Goal: Information Seeking & Learning: Learn about a topic

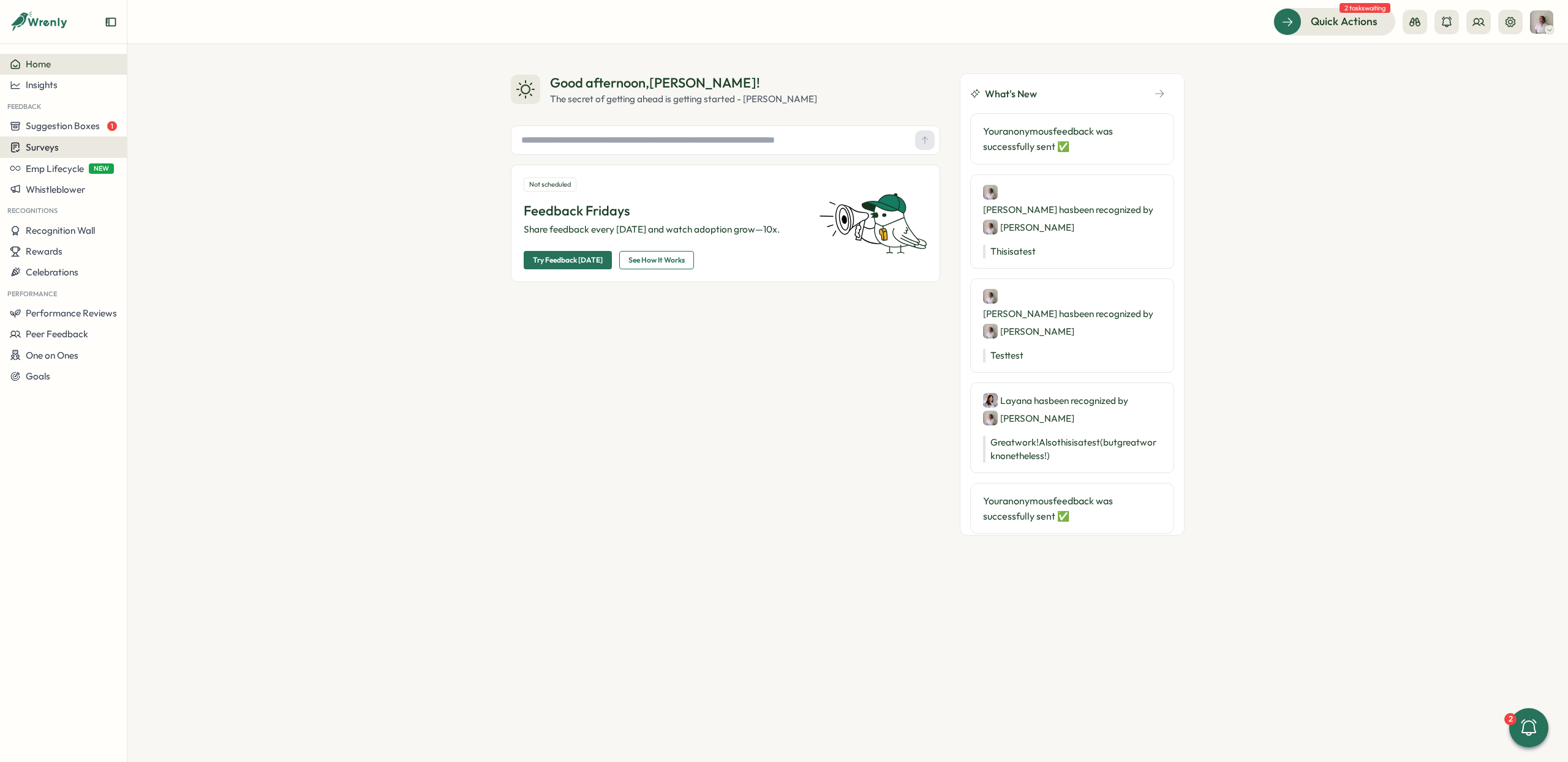
click at [48, 146] on span "Surveys" at bounding box center [42, 147] width 33 height 11
click at [166, 124] on div "Insights" at bounding box center [175, 124] width 91 height 13
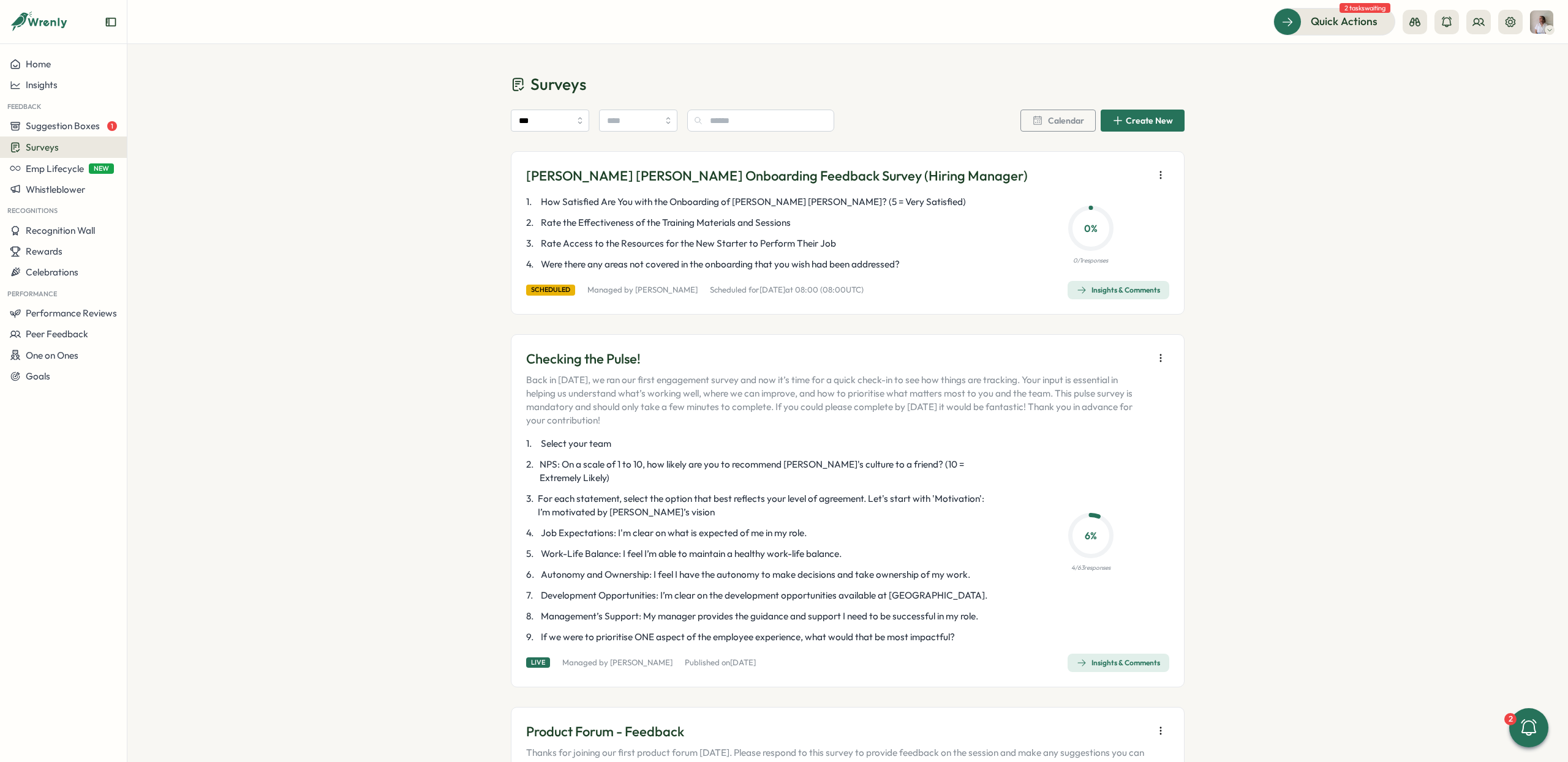
click at [1155, 359] on icon "button" at bounding box center [1160, 358] width 12 height 12
click at [1134, 658] on div "Insights & Comments" at bounding box center [1118, 663] width 83 height 10
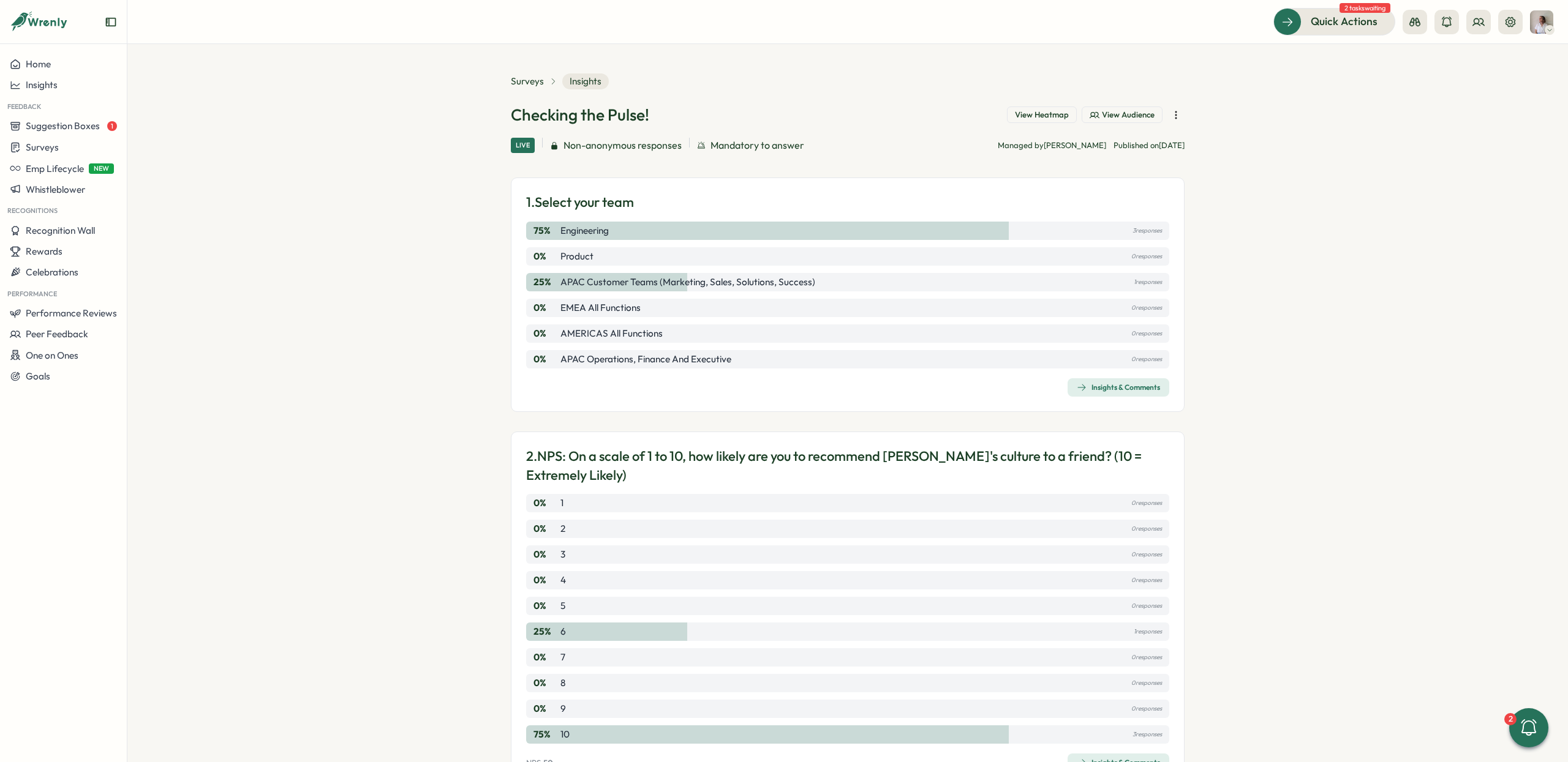
click at [1175, 109] on icon "button" at bounding box center [1176, 114] width 12 height 12
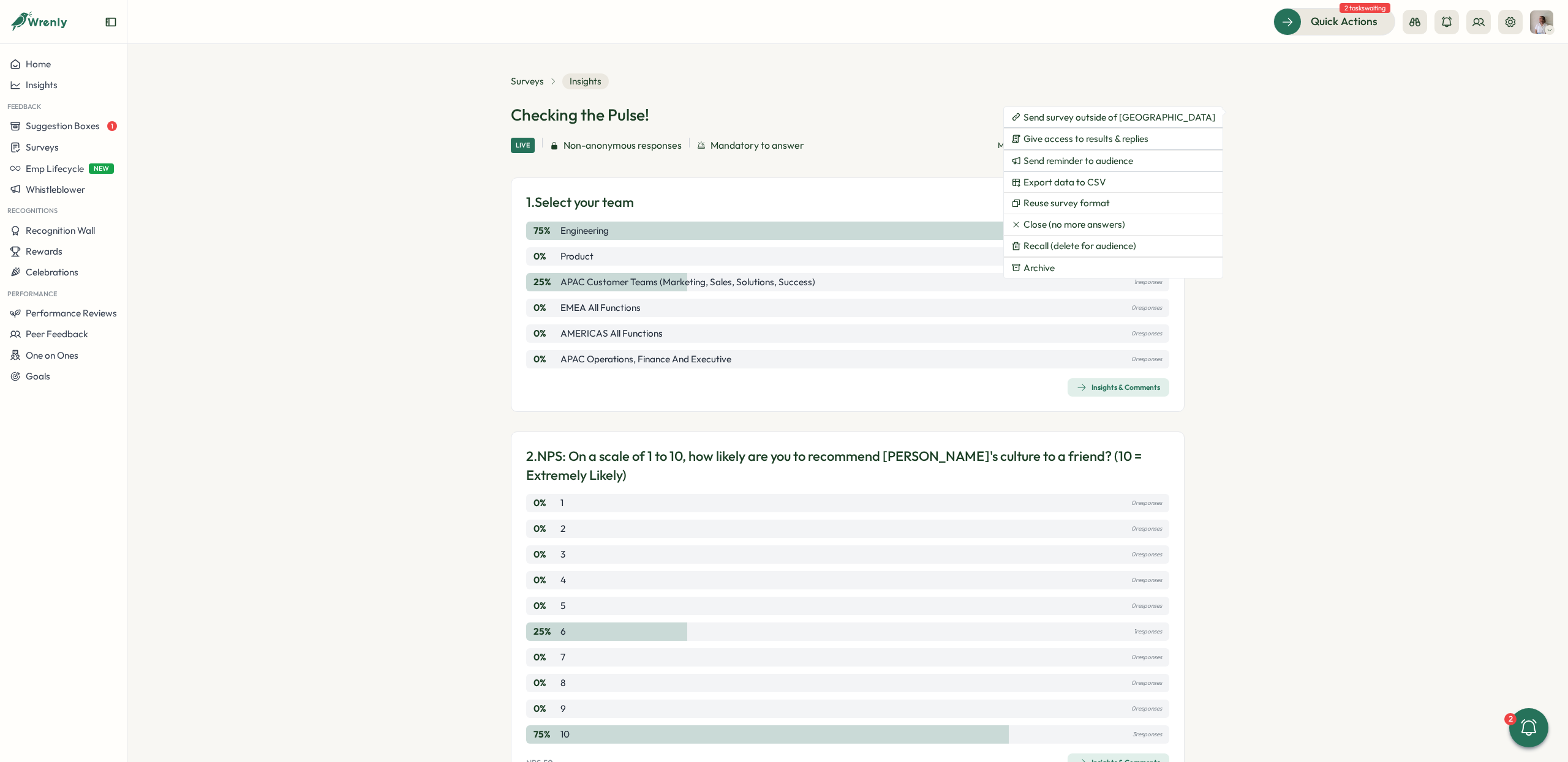
click at [1256, 437] on section "Surveys Insights Checking the Pulse! View Heatmap View Audience Live Non-anonym…" at bounding box center [848, 403] width 1441 height 718
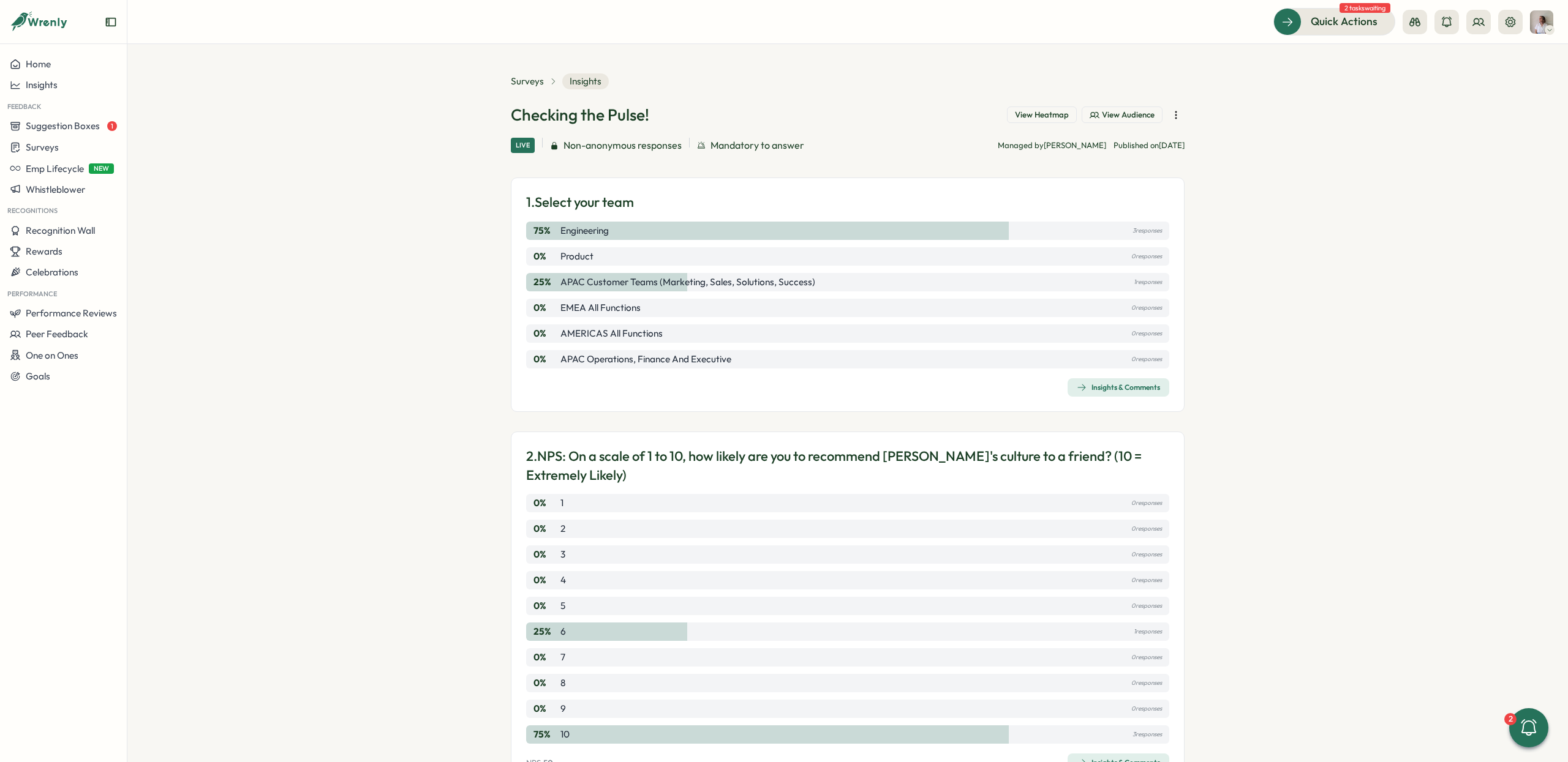
click at [1172, 119] on icon "button" at bounding box center [1176, 114] width 12 height 12
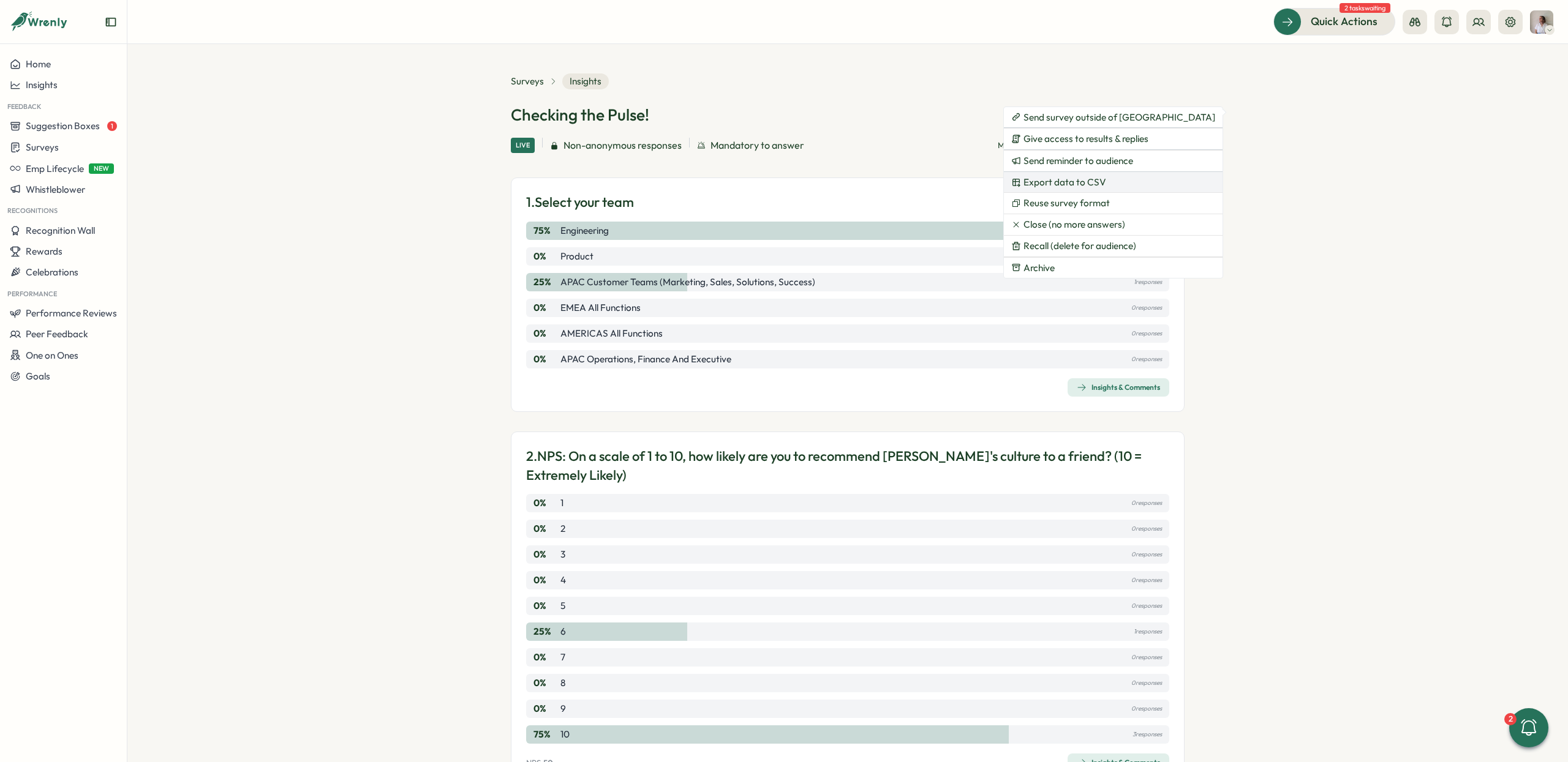
click at [1079, 184] on span "Export data to CSV" at bounding box center [1065, 183] width 82 height 11
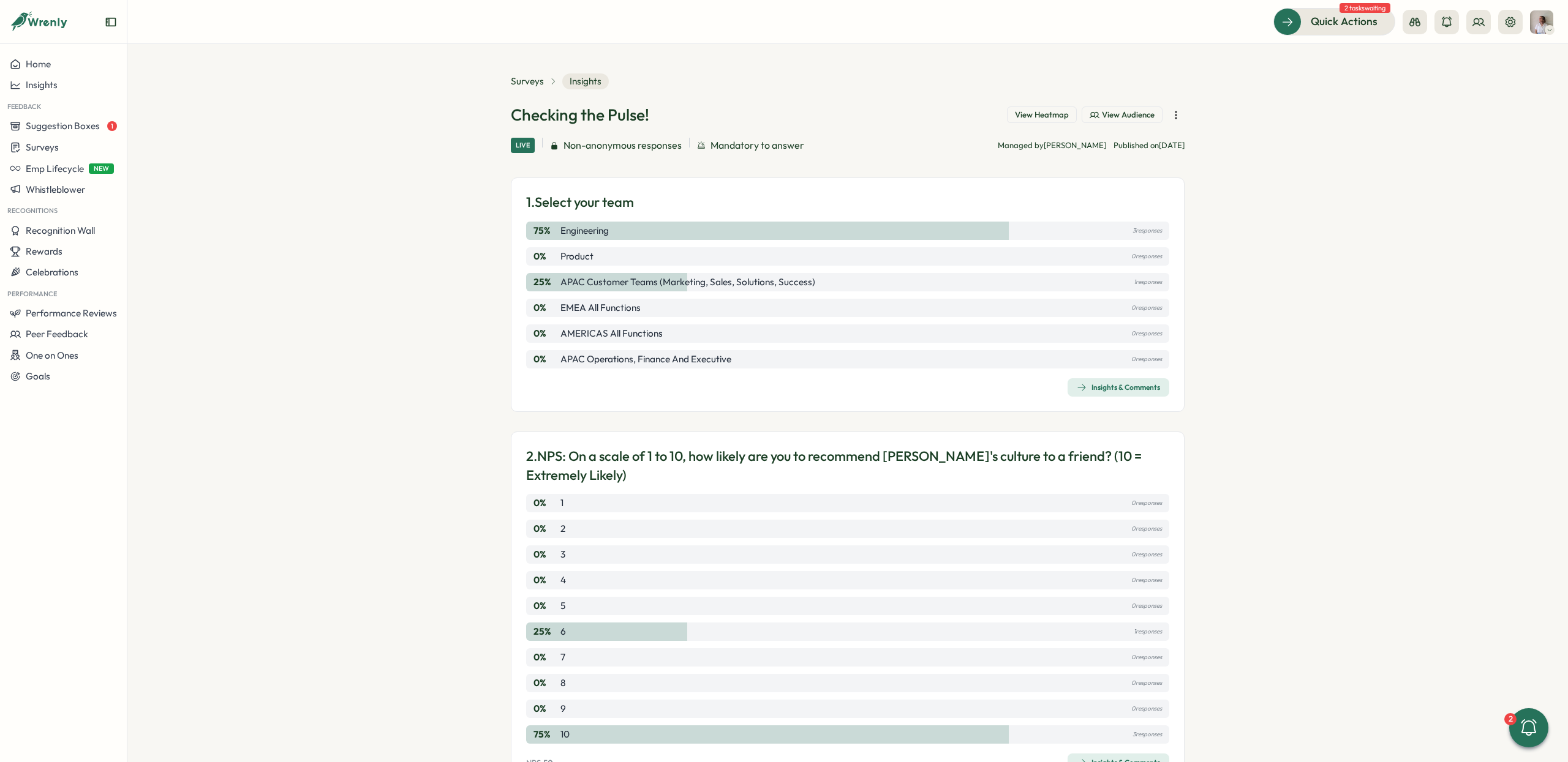
click at [1448, 370] on section "Surveys Insights Checking the Pulse! View Heatmap View Audience Live Non-anonym…" at bounding box center [848, 403] width 1441 height 718
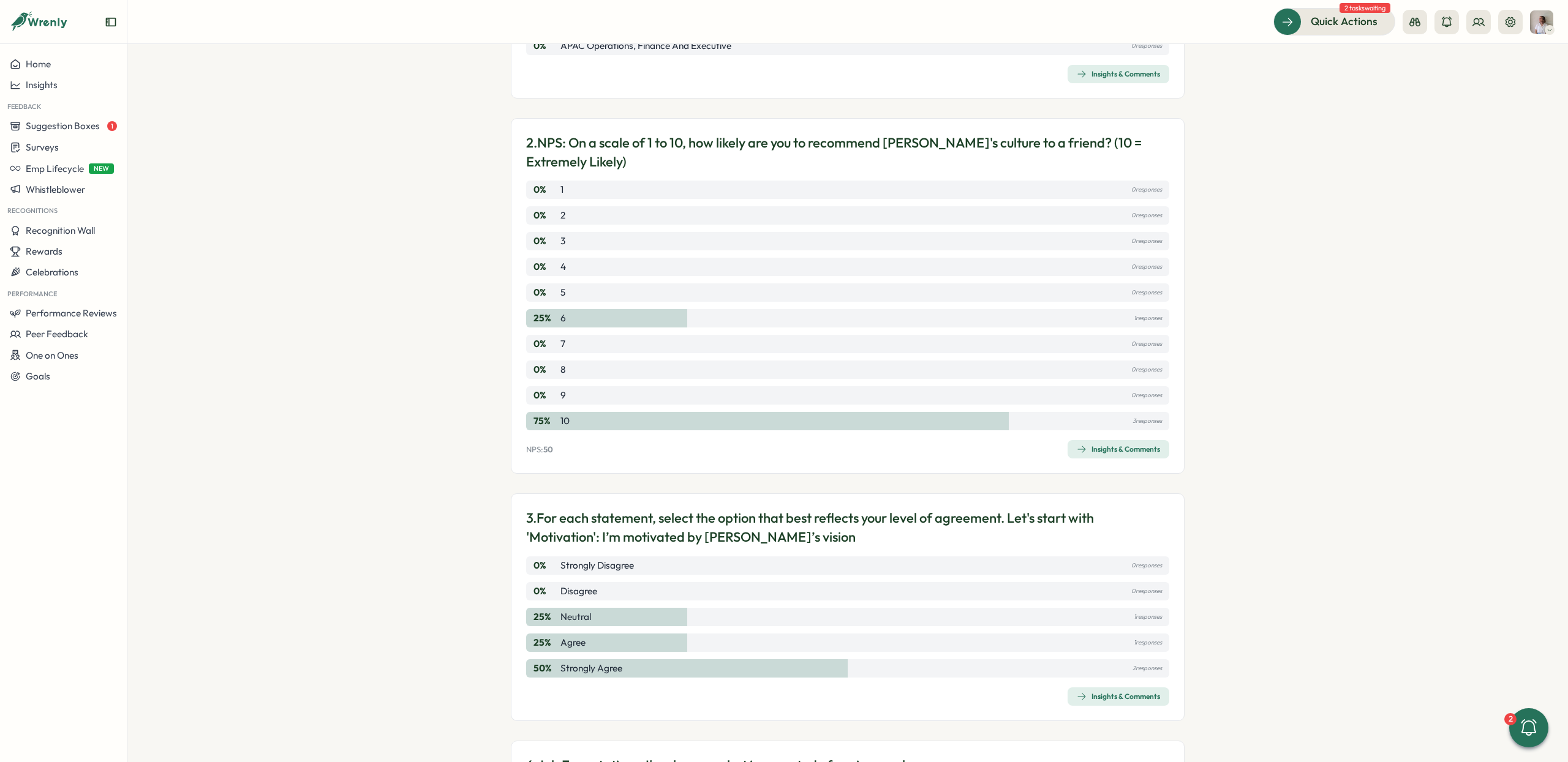
scroll to position [341, 0]
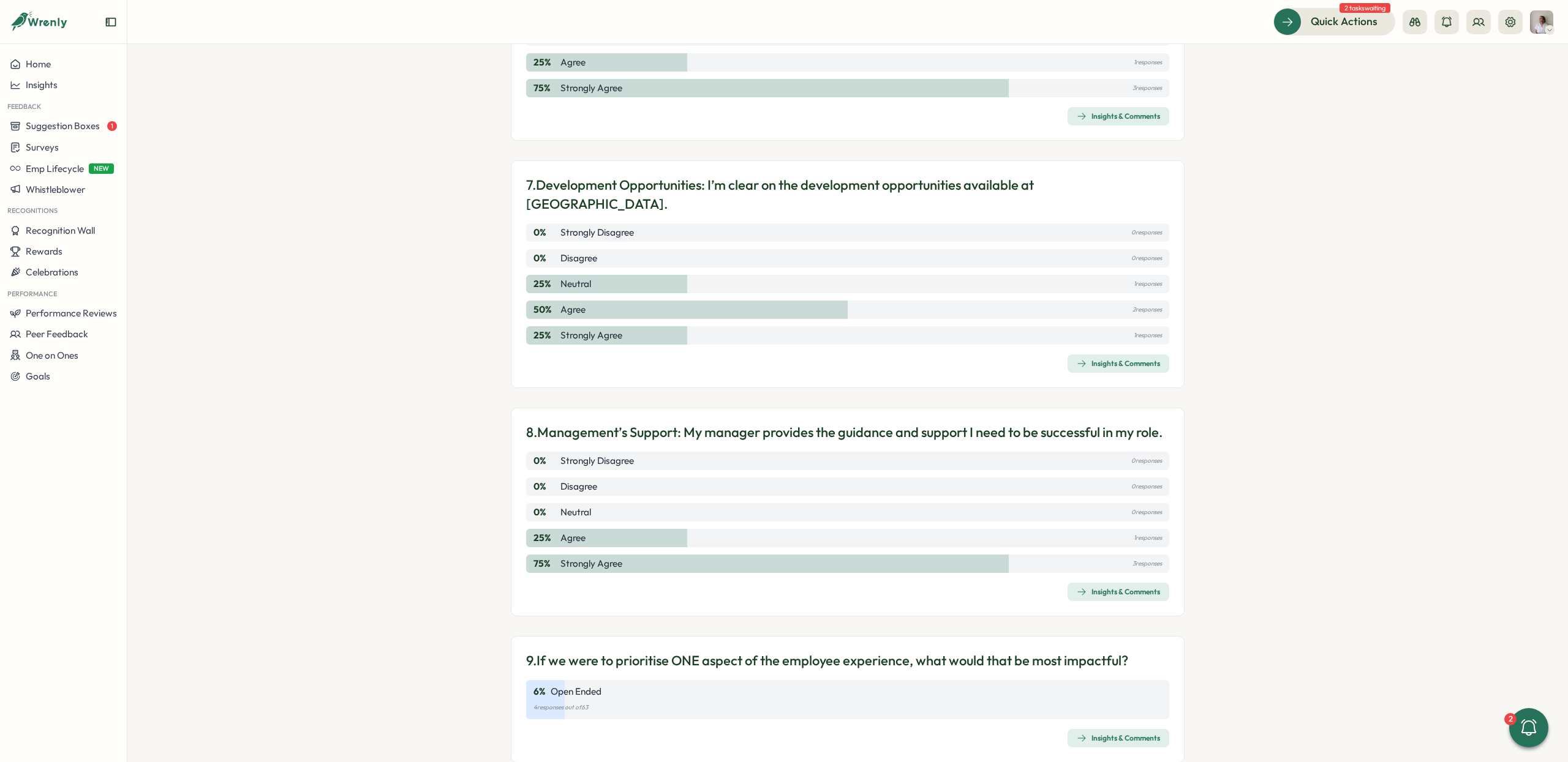
scroll to position [1613, 0]
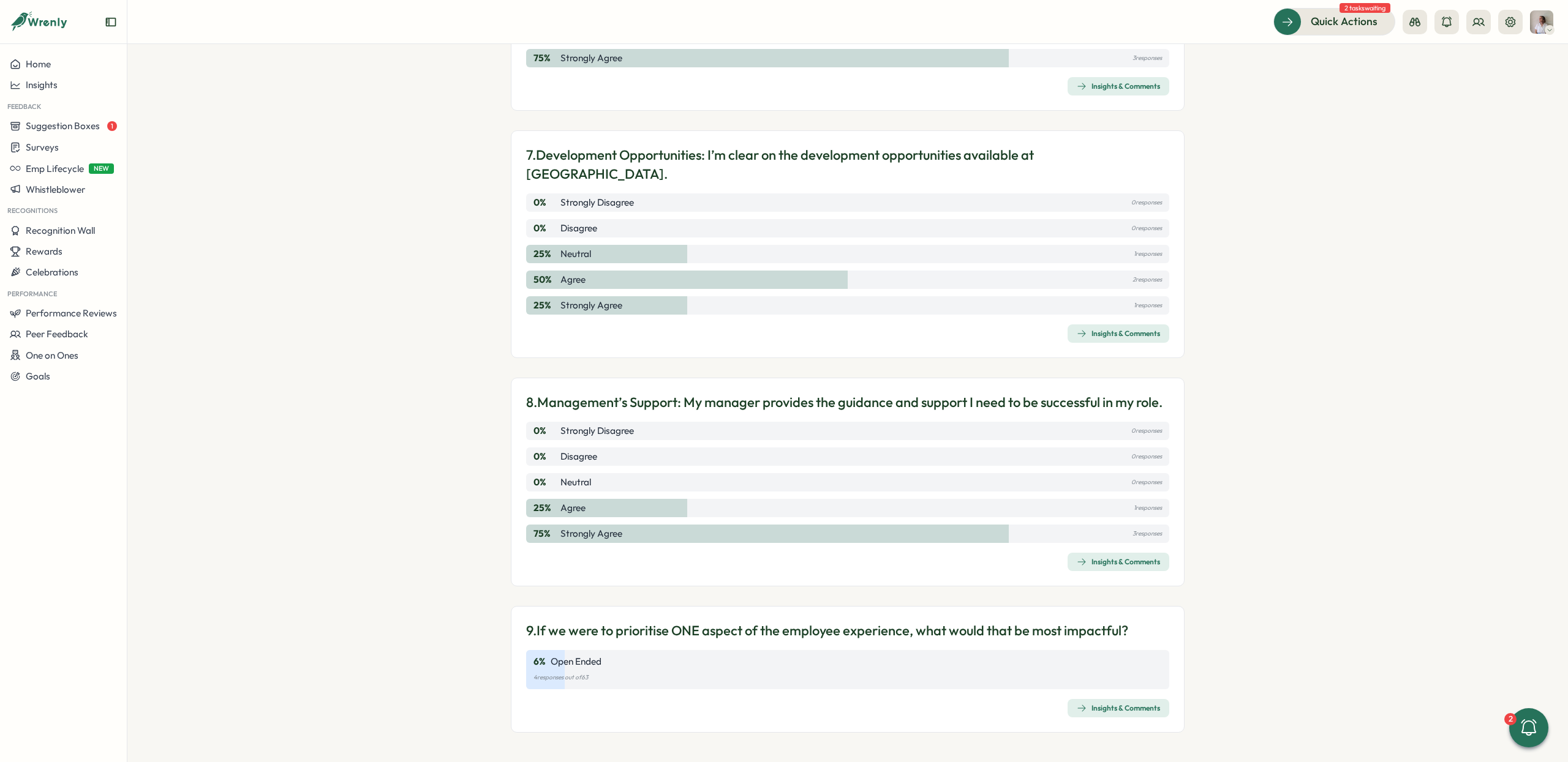
click at [666, 624] on p "9. If we were to prioritise ONE aspect of the employee experience, what would t…" at bounding box center [827, 631] width 602 height 19
click at [735, 632] on p "9. If we were to prioritise ONE aspect of the employee experience, what would t…" at bounding box center [827, 631] width 602 height 19
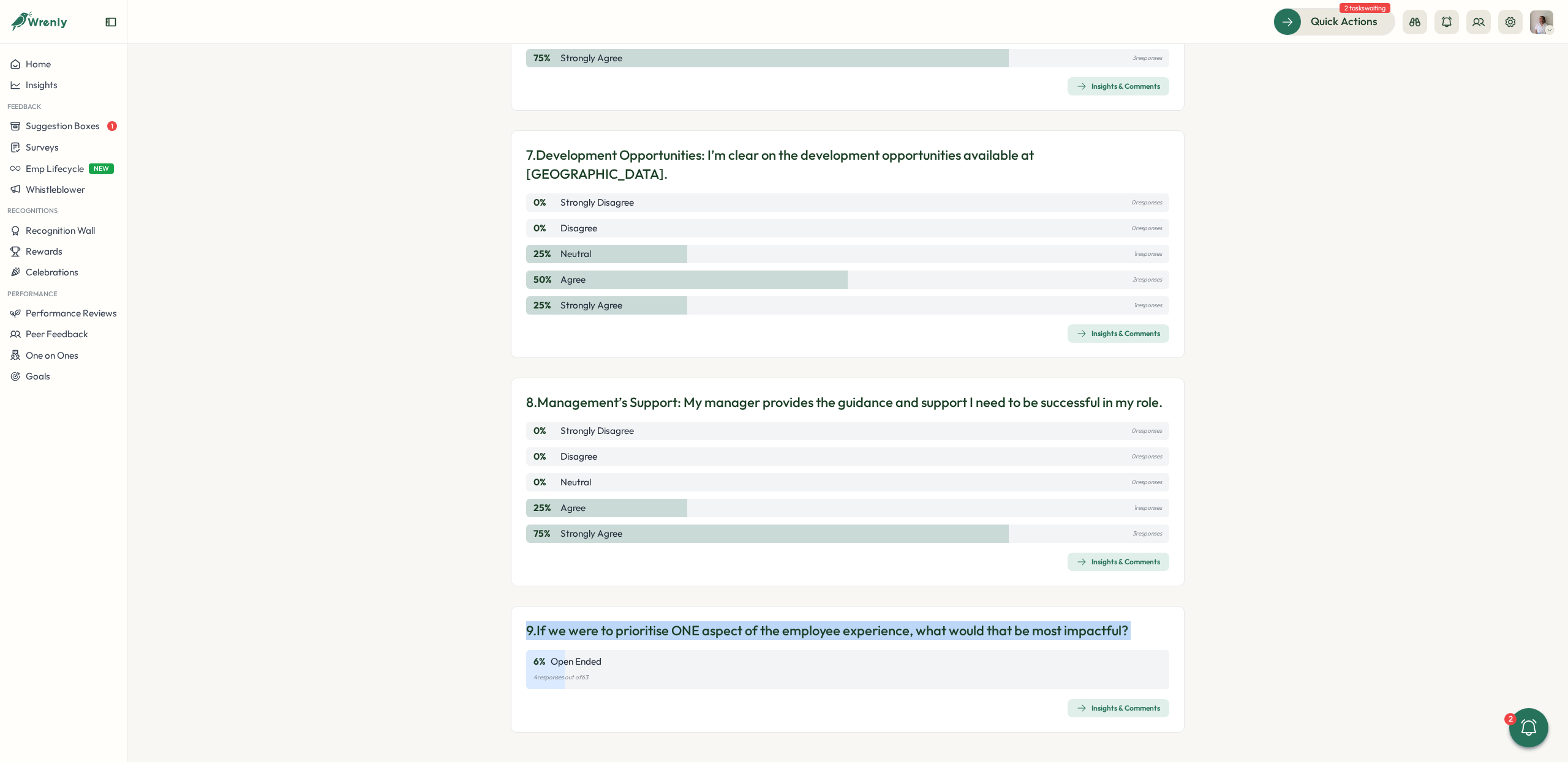
click at [735, 632] on p "9. If we were to prioritise ONE aspect of the employee experience, what would t…" at bounding box center [827, 631] width 602 height 19
copy div "9. If we were to prioritise ONE aspect of the employee experience, what would t…"
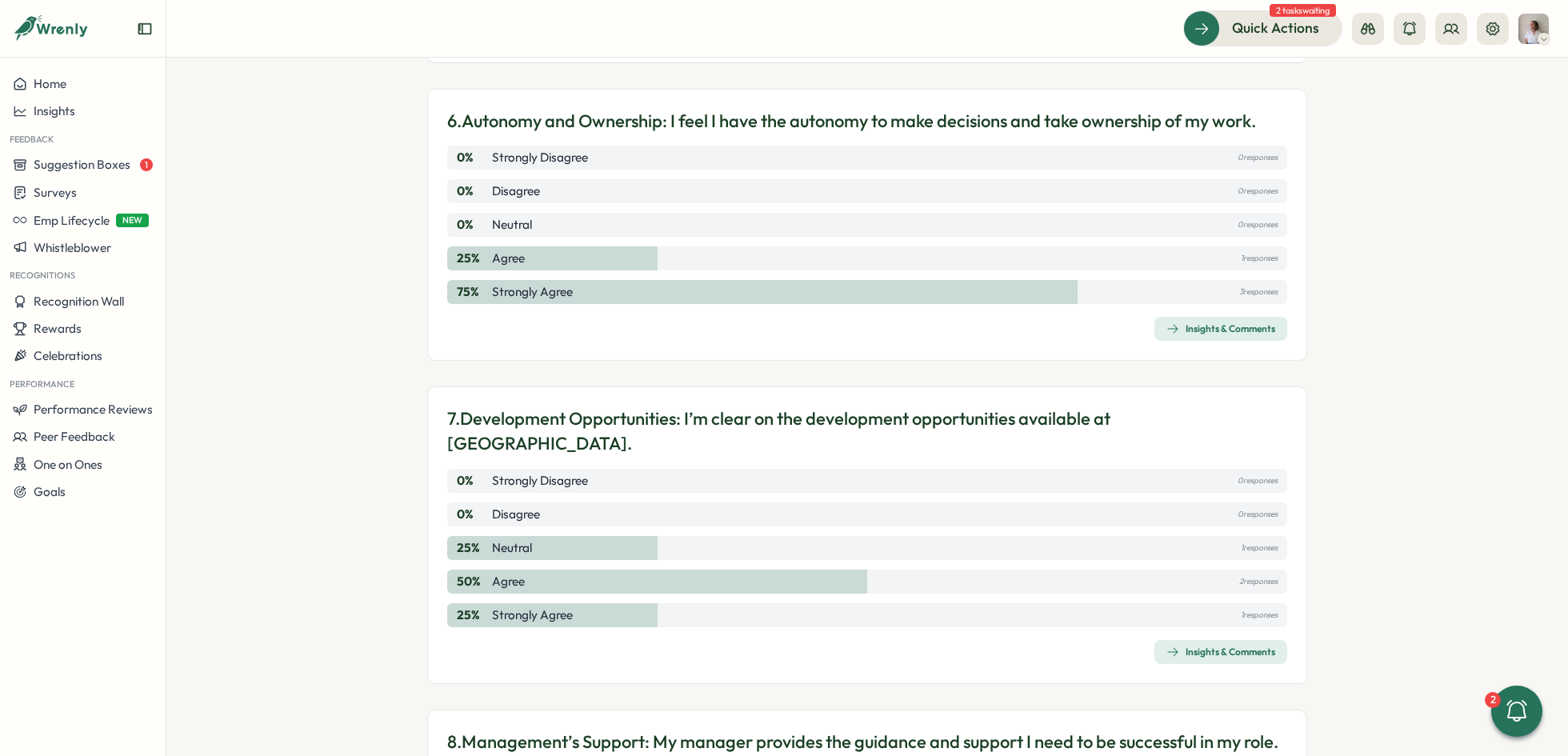
scroll to position [1885, 0]
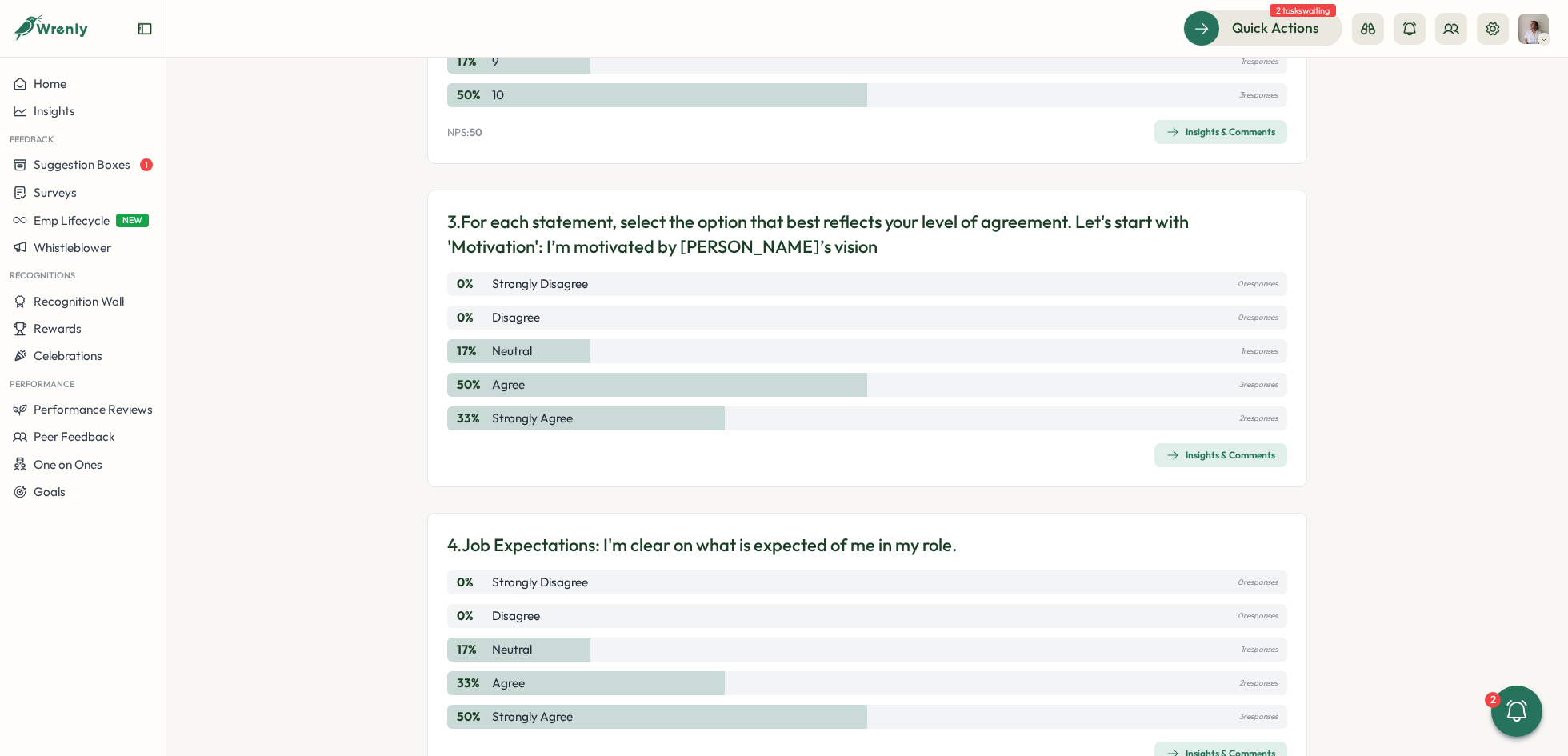
scroll to position [797, 0]
